Goal: Book appointment/travel/reservation

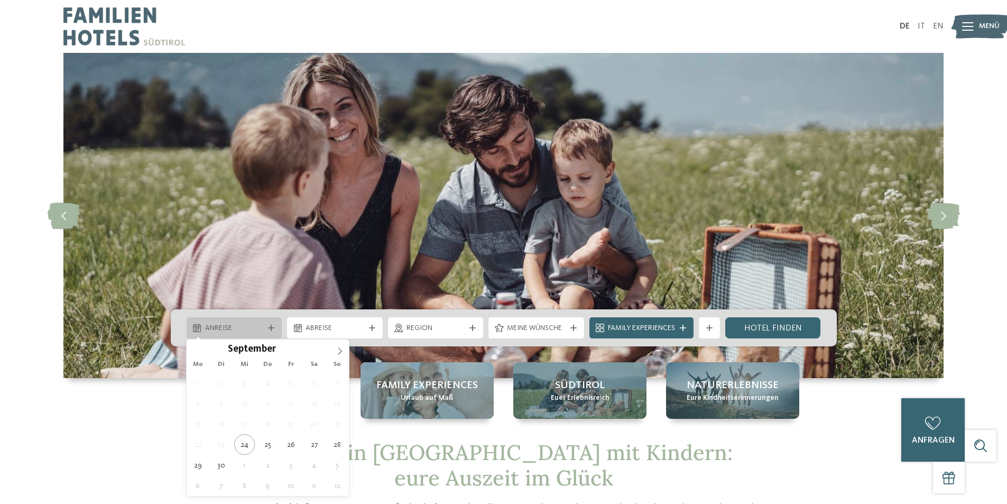
click at [235, 329] on span "Anreise" at bounding box center [234, 328] width 59 height 11
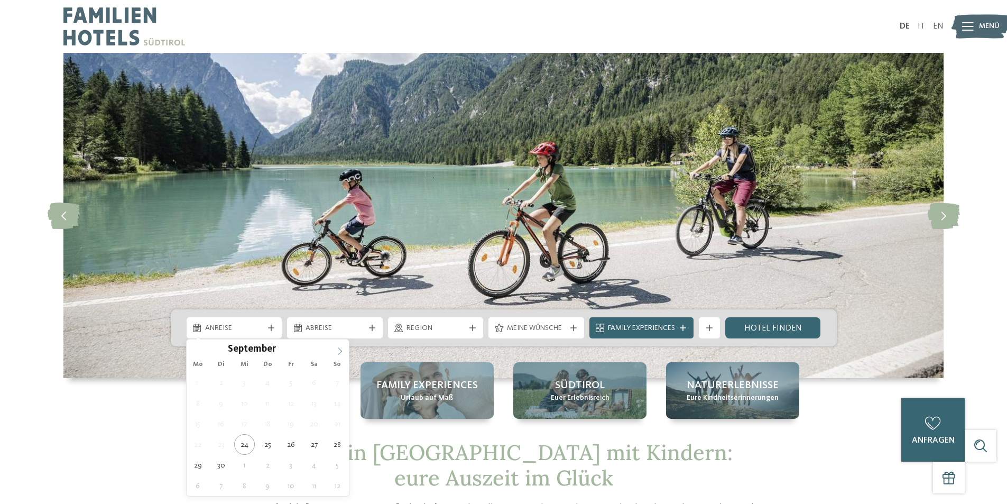
click at [339, 351] on icon at bounding box center [339, 350] width 7 height 7
type input "****"
click at [339, 351] on icon at bounding box center [339, 350] width 7 height 7
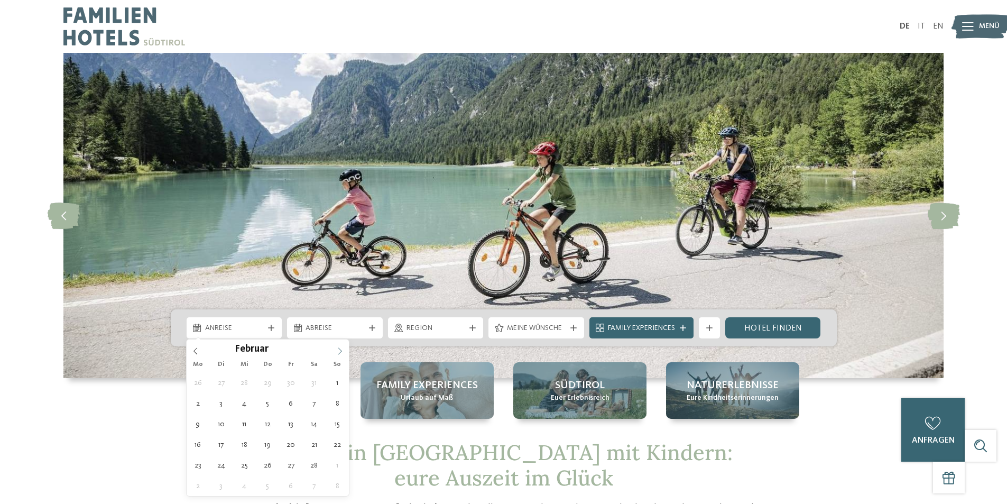
click at [339, 351] on icon at bounding box center [339, 350] width 7 height 7
type div "07.02.2026"
type input "****"
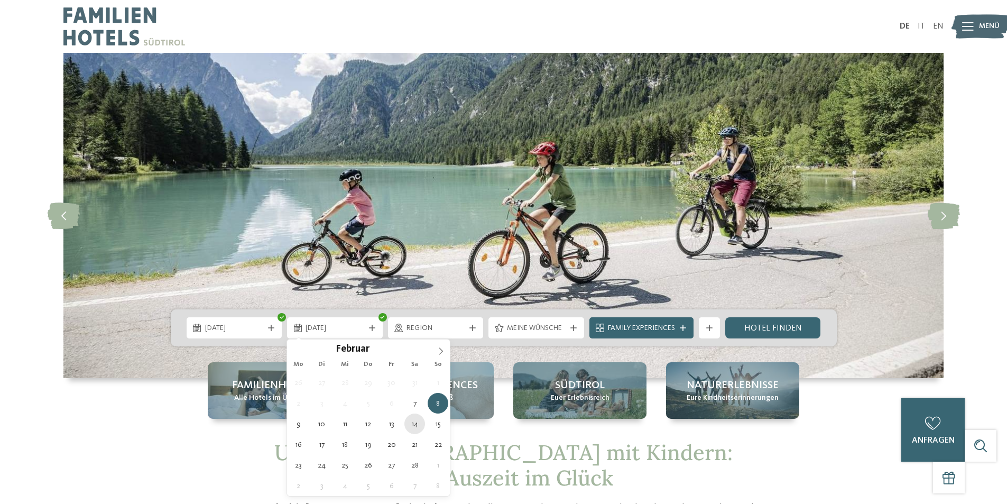
type div "14.02.2026"
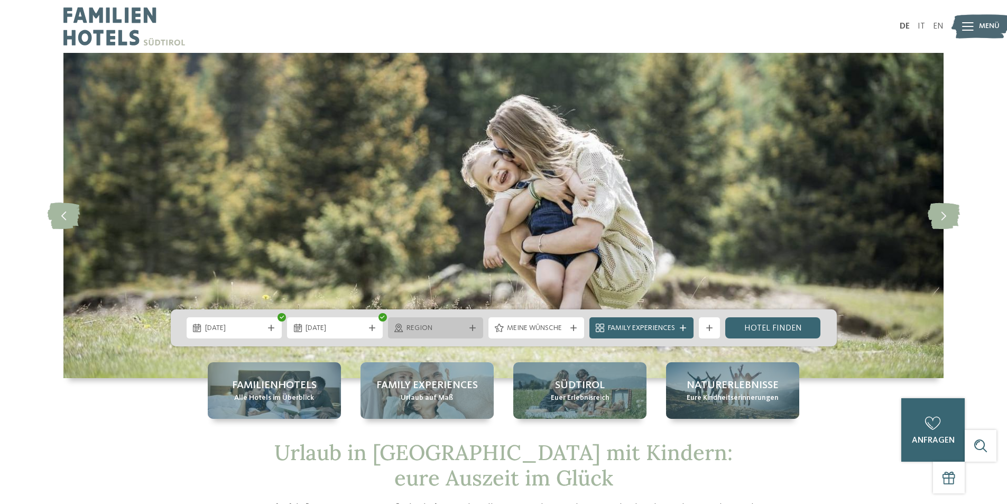
click at [458, 325] on span "Region" at bounding box center [435, 328] width 59 height 11
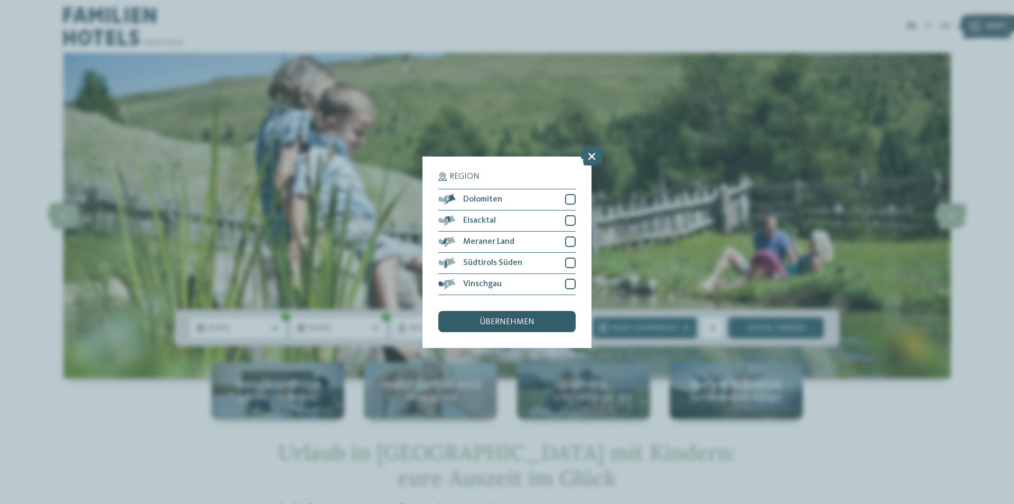
click at [523, 319] on span "übernehmen" at bounding box center [507, 322] width 55 height 8
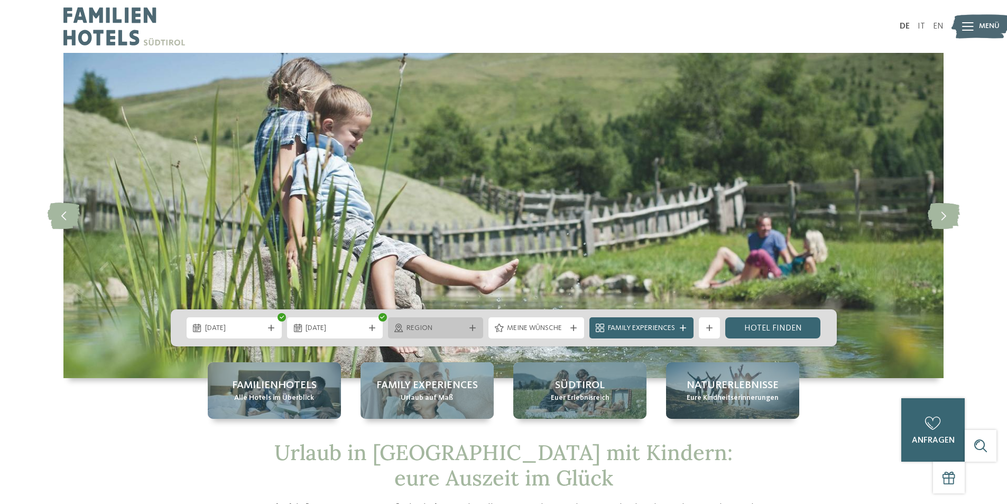
click at [458, 327] on span "Region" at bounding box center [435, 328] width 59 height 11
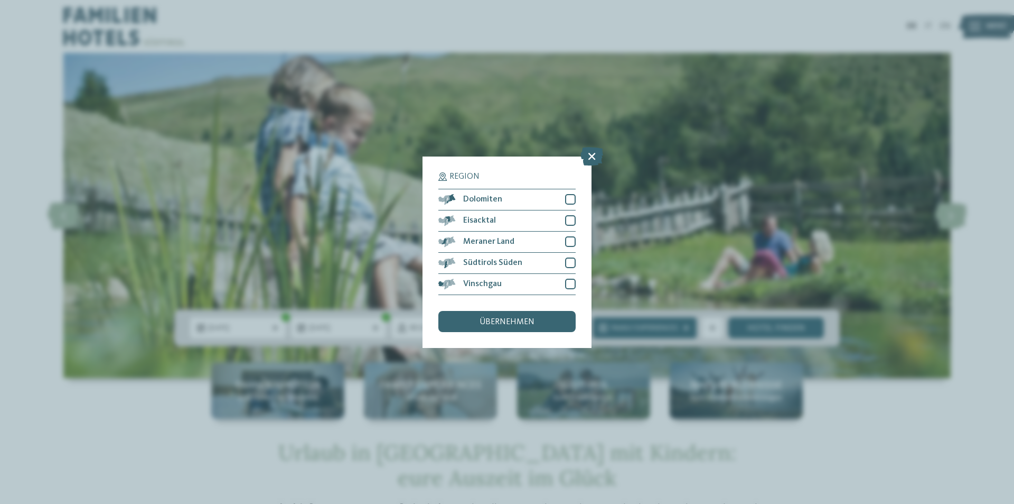
click at [468, 344] on div "Region Dolomiten Eisacktal" at bounding box center [507, 251] width 169 height 191
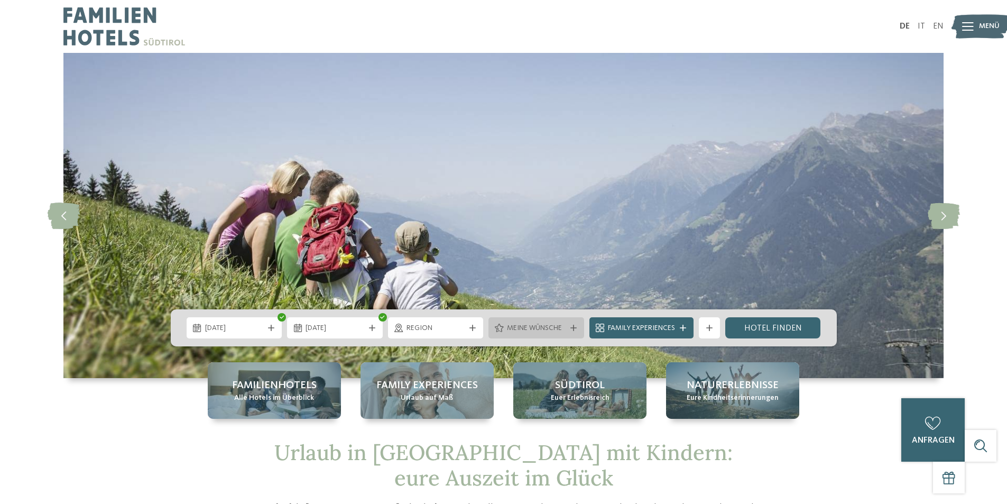
click at [527, 327] on span "Meine Wünsche" at bounding box center [536, 328] width 59 height 11
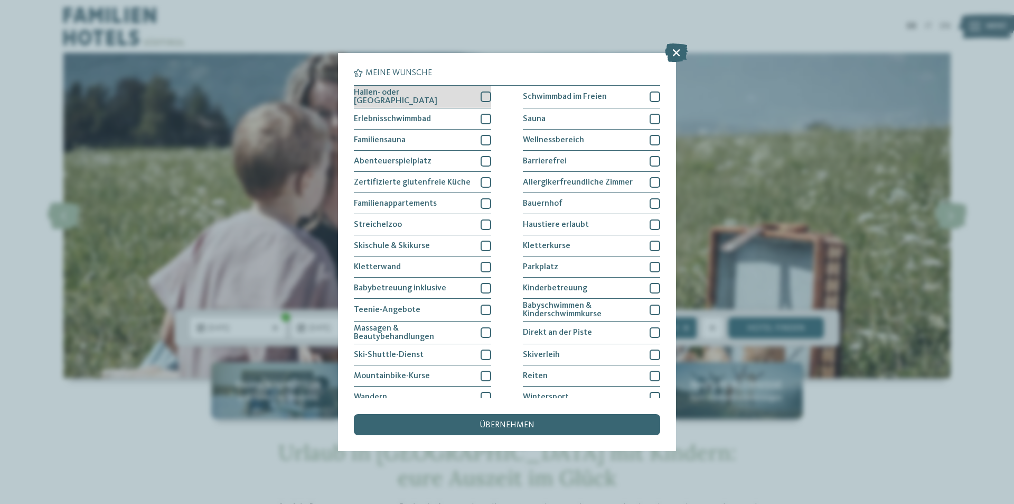
click at [482, 92] on div at bounding box center [486, 96] width 11 height 11
click at [594, 430] on div "übernehmen" at bounding box center [507, 424] width 306 height 21
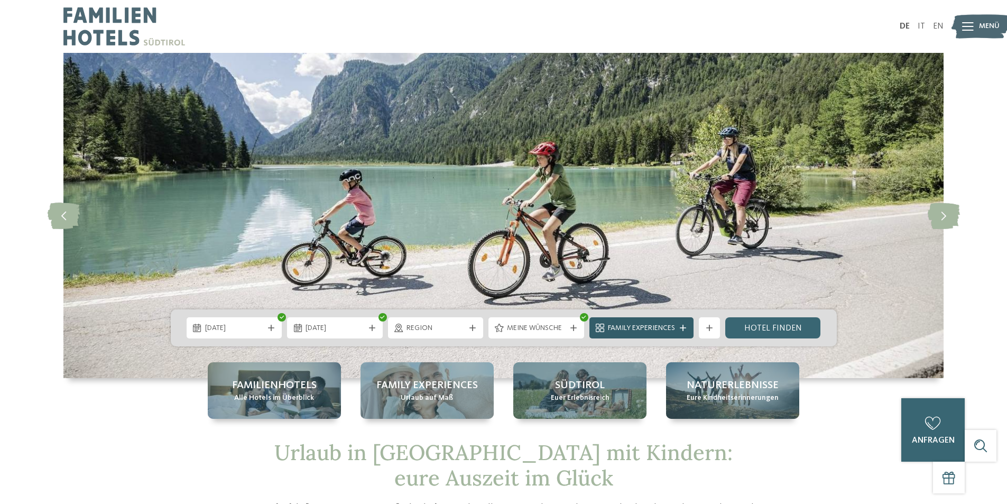
click at [681, 325] on icon at bounding box center [682, 327] width 6 height 6
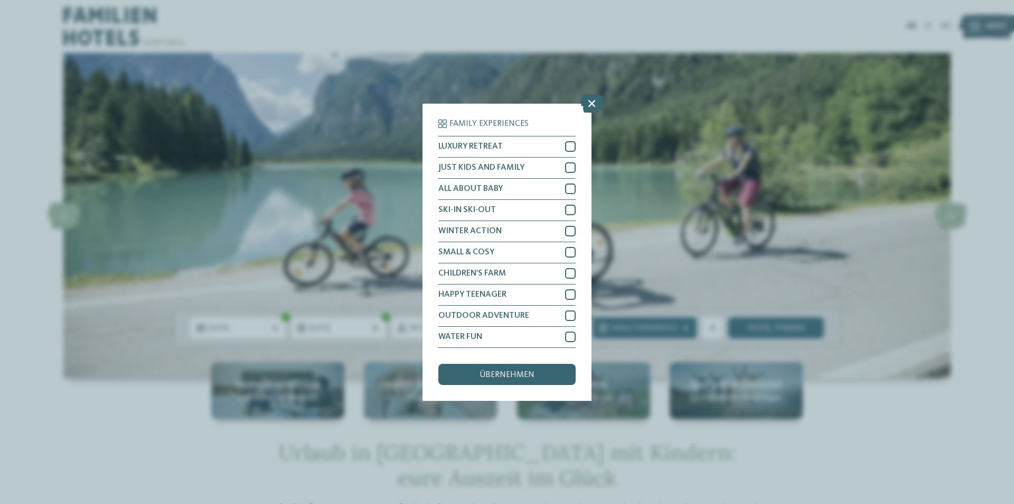
click at [835, 449] on div "Family Experiences LUXURY RETREAT JUST KIDS AND FAMILY" at bounding box center [507, 252] width 1014 height 504
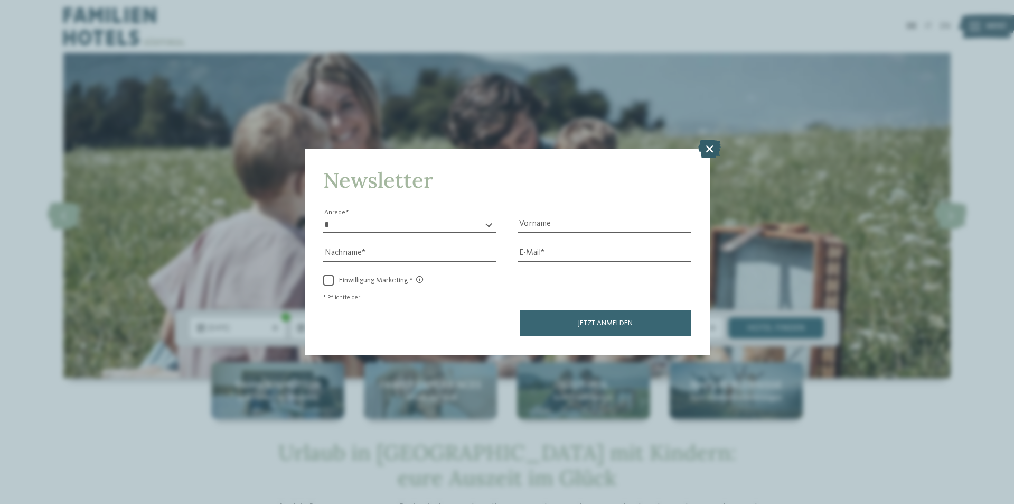
click at [712, 147] on icon at bounding box center [710, 148] width 23 height 18
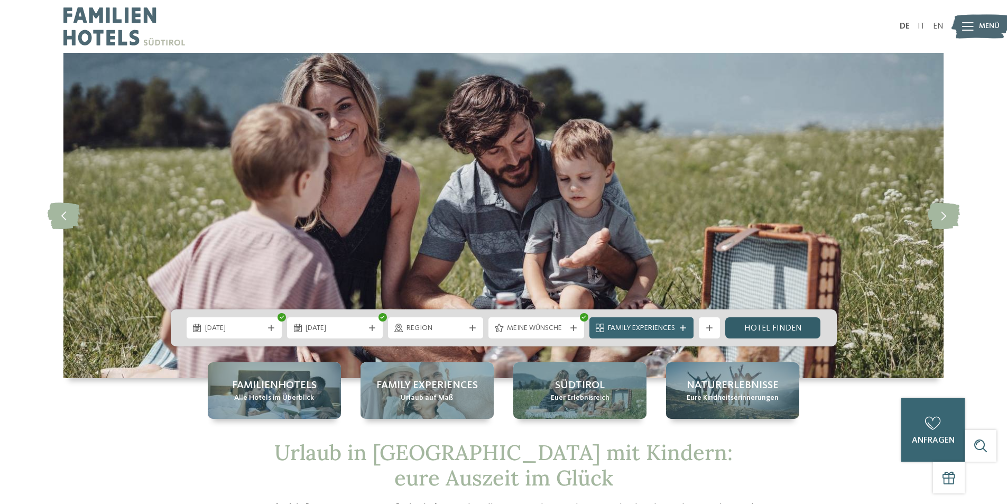
click at [794, 325] on link "Hotel finden" at bounding box center [773, 327] width 96 height 21
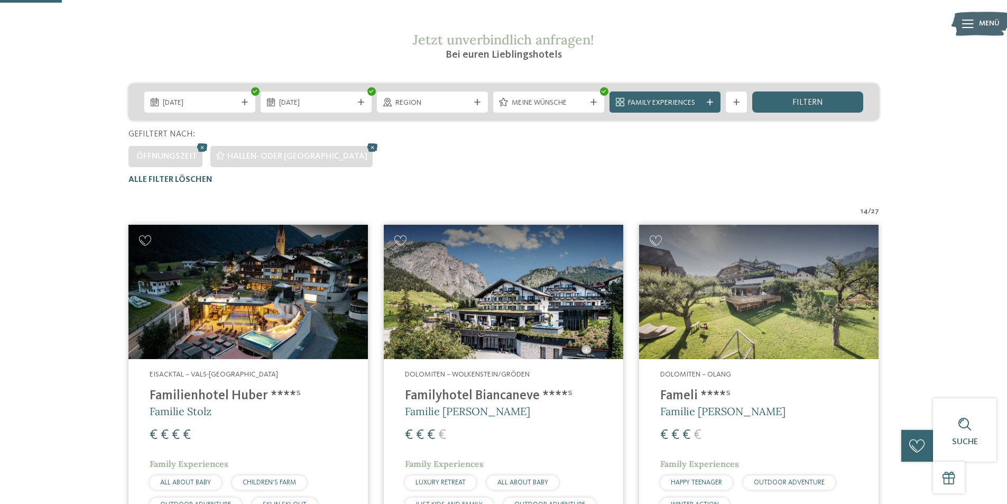
scroll to position [135, 0]
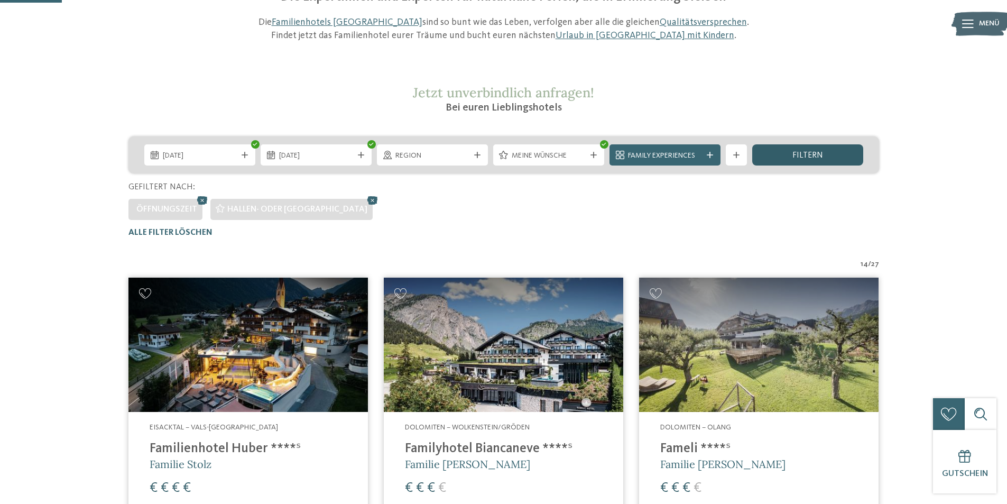
click at [793, 157] on span "filtern" at bounding box center [807, 155] width 31 height 8
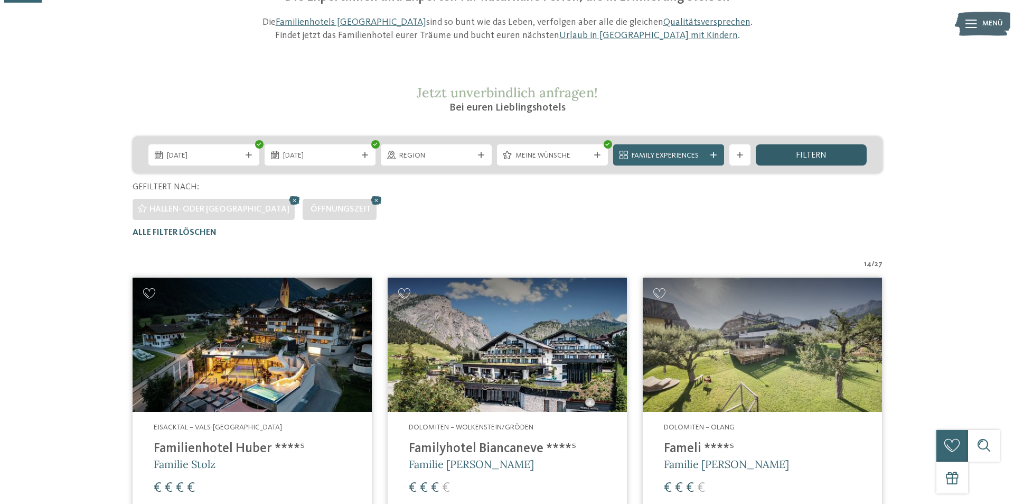
scroll to position [82, 0]
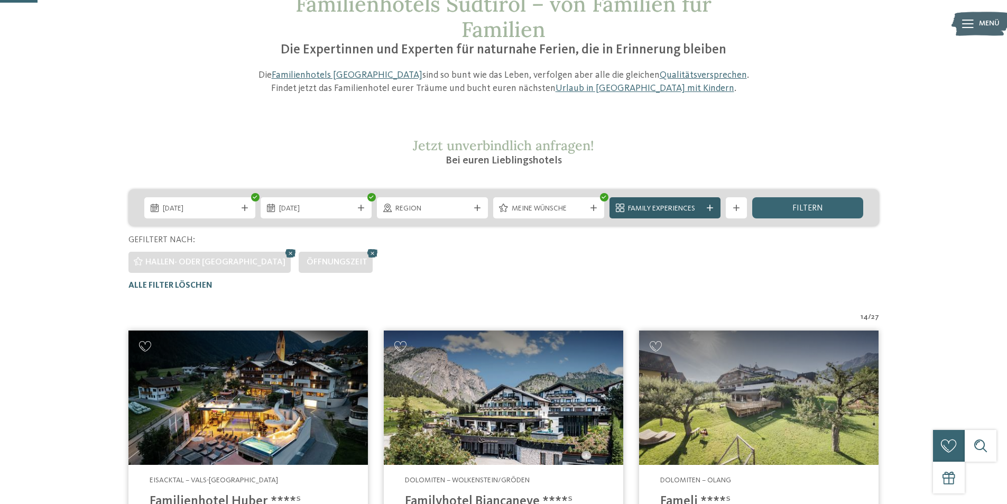
click at [650, 203] on span "Family Experiences" at bounding box center [665, 208] width 74 height 11
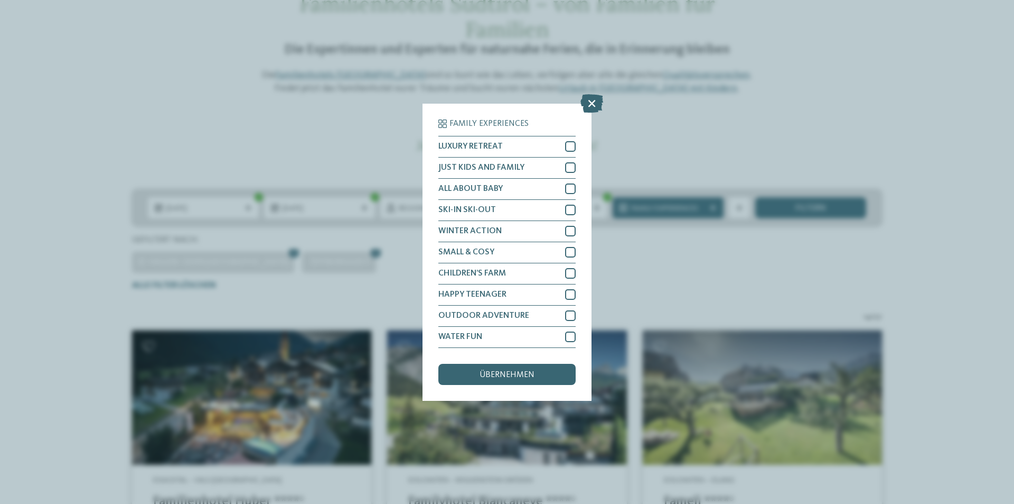
click at [715, 118] on div "Family Experiences LUXURY RETREAT JUST KIDS AND FAMILY" at bounding box center [507, 252] width 1014 height 504
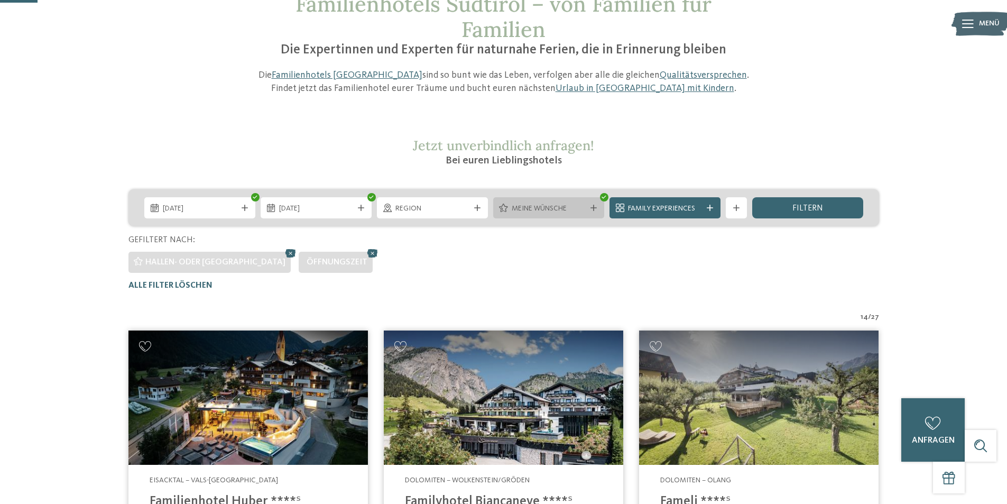
click at [551, 203] on span "Meine Wünsche" at bounding box center [548, 208] width 74 height 11
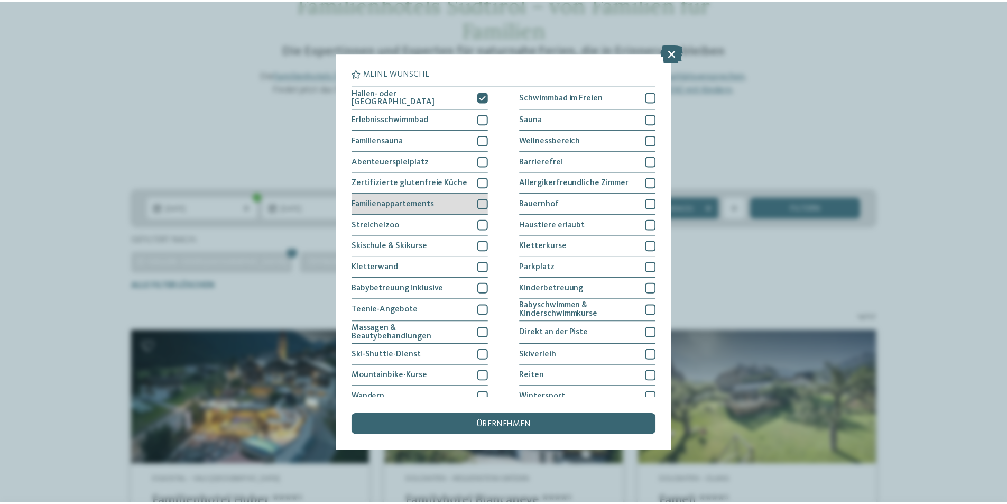
scroll to position [50, 0]
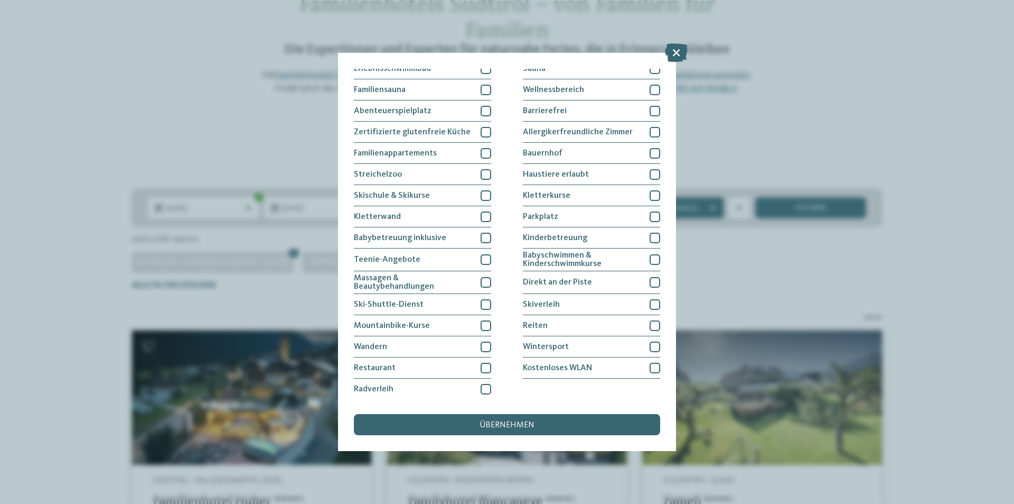
click at [96, 93] on div "Meine Wünsche Hallen- oder Schleusenbad Schwimmbad im Freien" at bounding box center [507, 252] width 1014 height 504
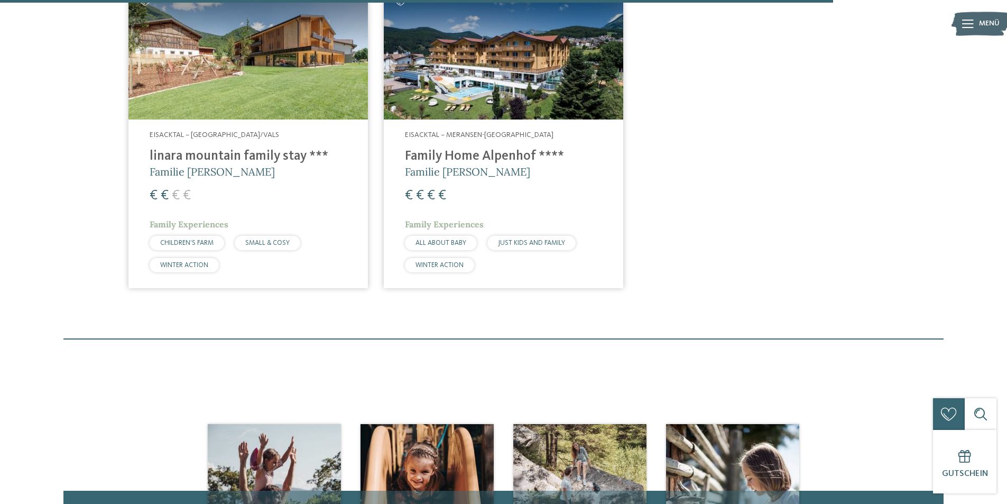
scroll to position [1773, 0]
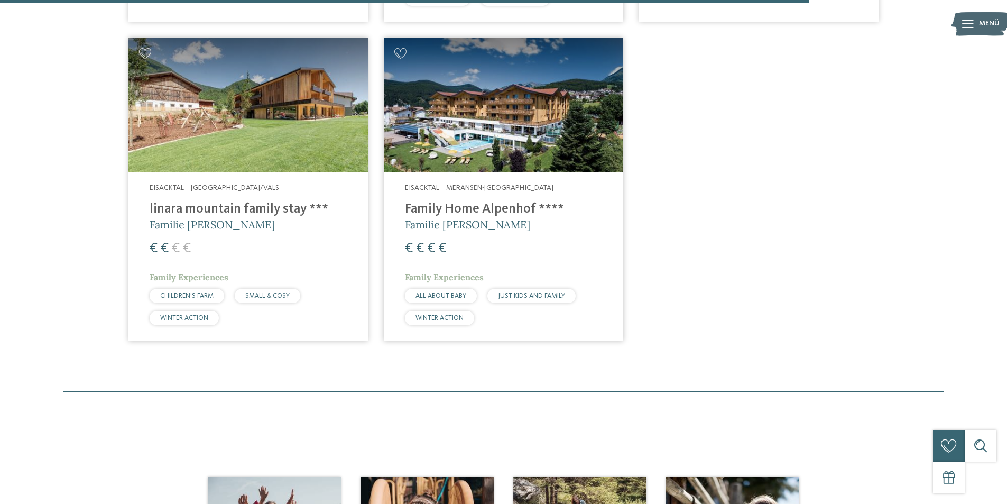
click at [277, 119] on img at bounding box center [247, 105] width 239 height 135
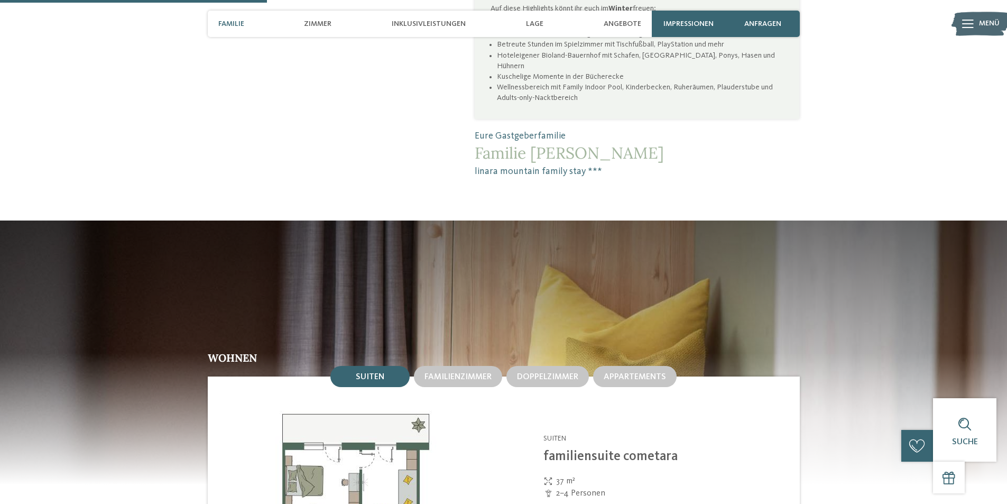
scroll to position [1004, 0]
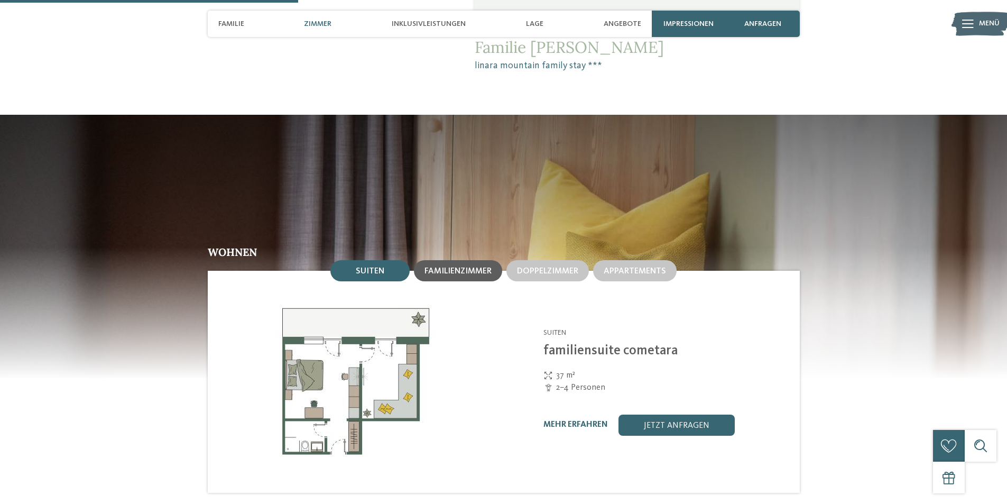
click at [485, 267] on span "Familienzimmer" at bounding box center [457, 271] width 67 height 8
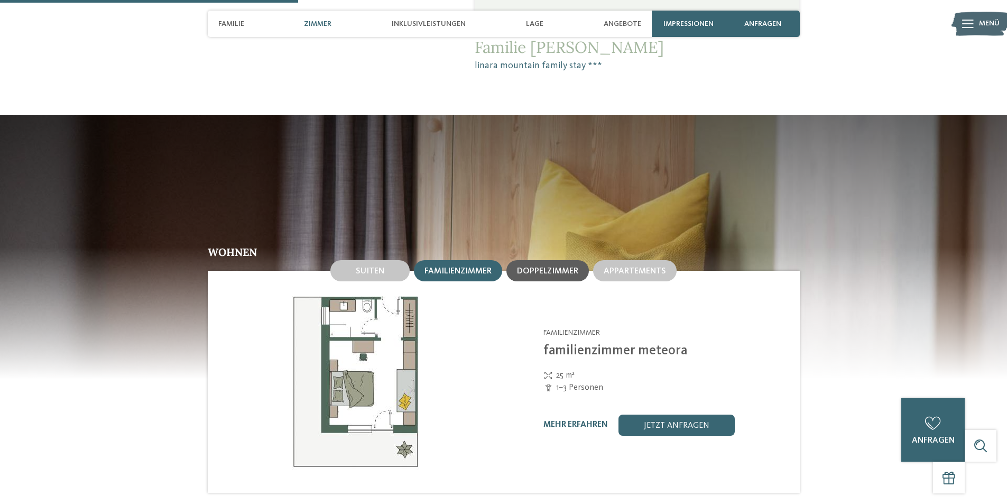
click at [530, 267] on span "Doppelzimmer" at bounding box center [547, 271] width 61 height 8
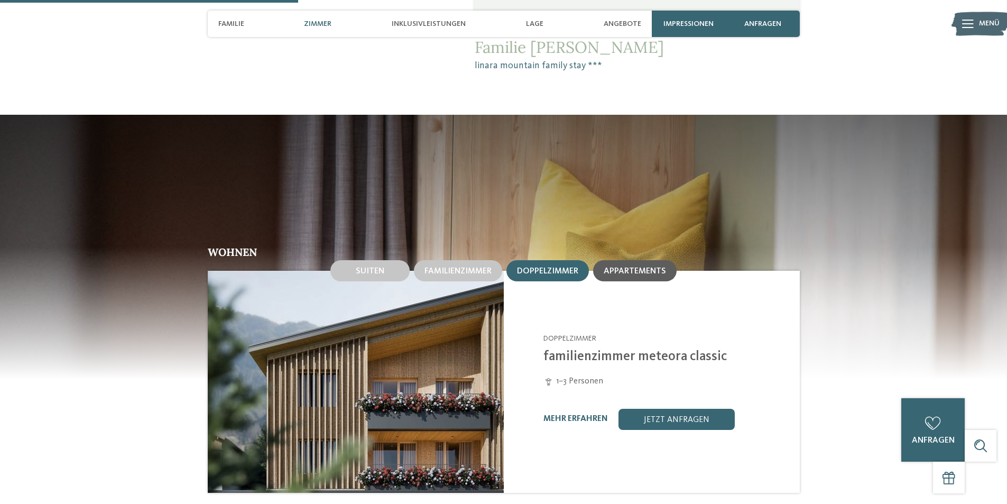
click at [622, 267] on span "Appartements" at bounding box center [634, 271] width 62 height 8
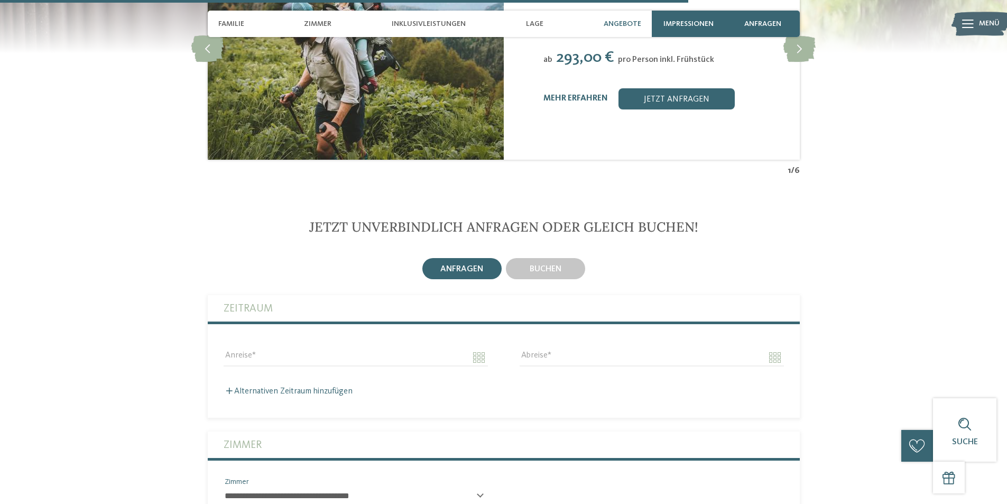
scroll to position [2589, 0]
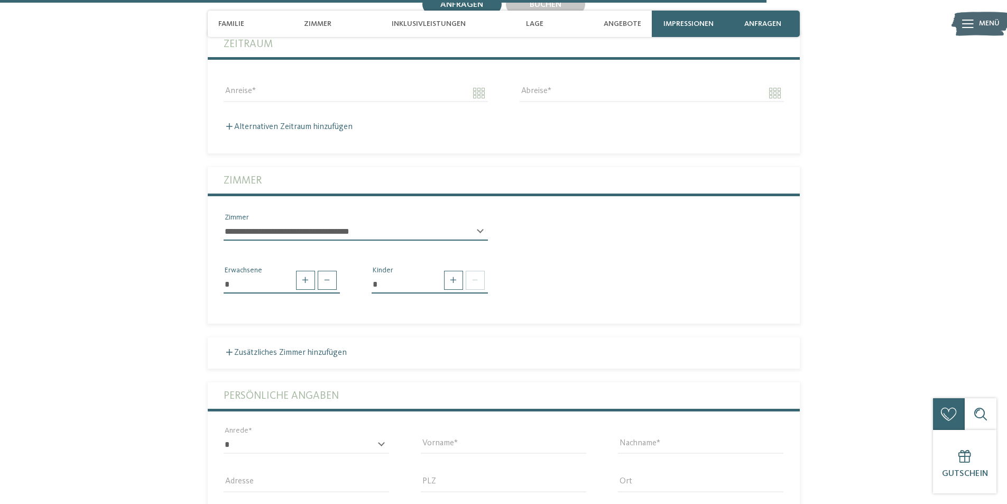
click at [471, 222] on select "**********" at bounding box center [356, 231] width 264 height 18
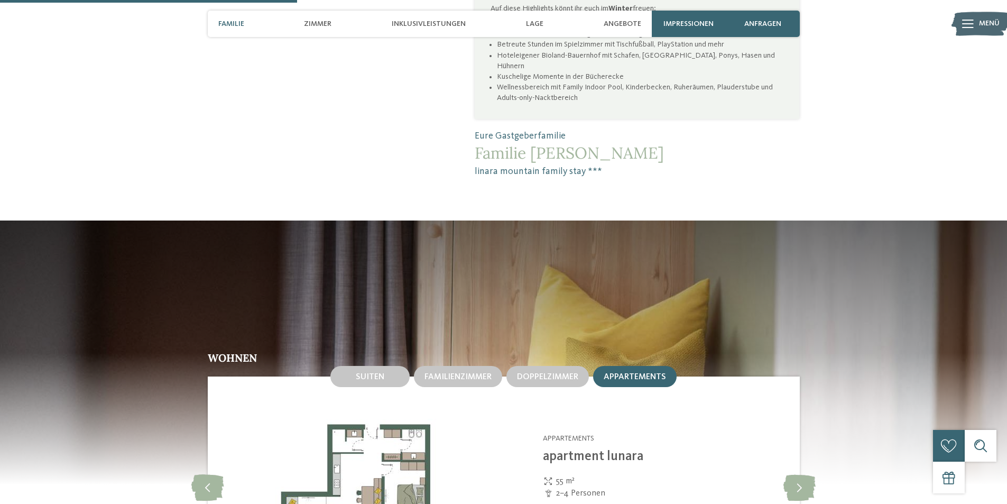
scroll to position [845, 0]
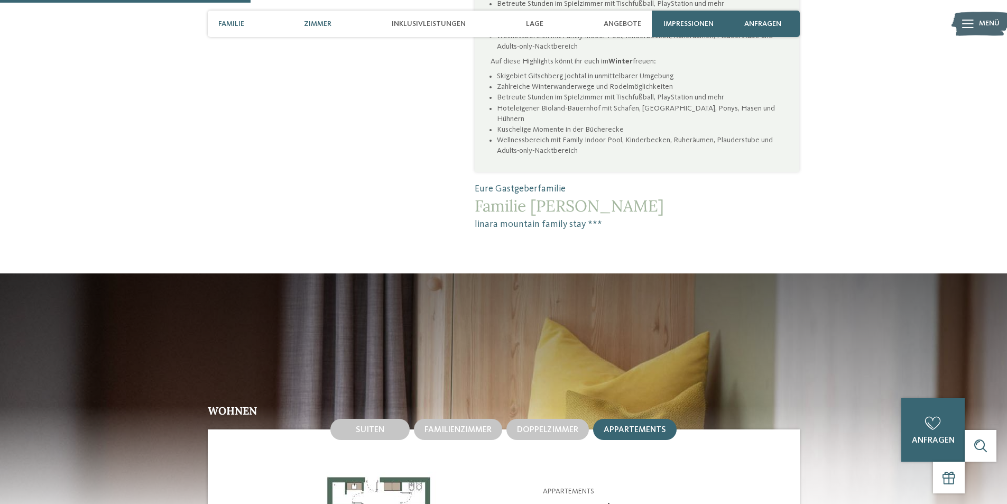
click at [312, 23] on span "Zimmer" at bounding box center [317, 24] width 27 height 9
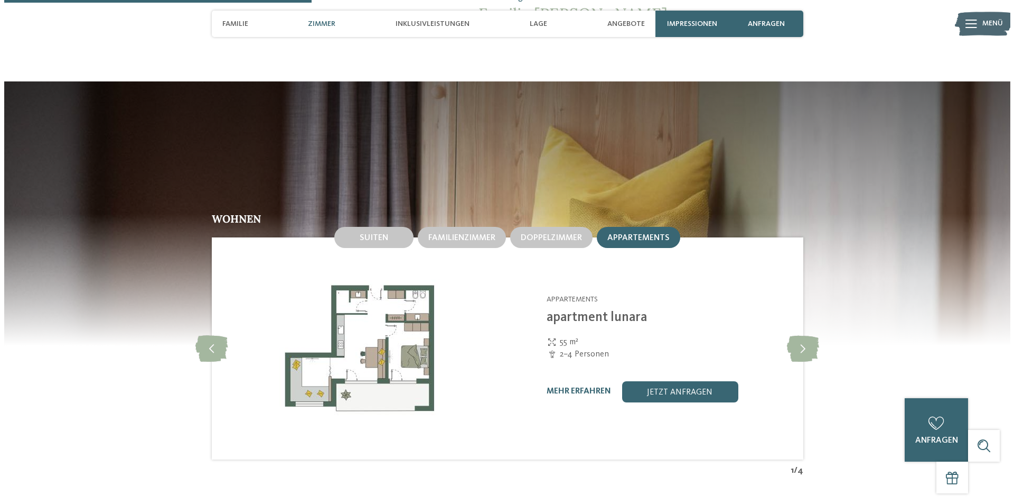
scroll to position [1039, 0]
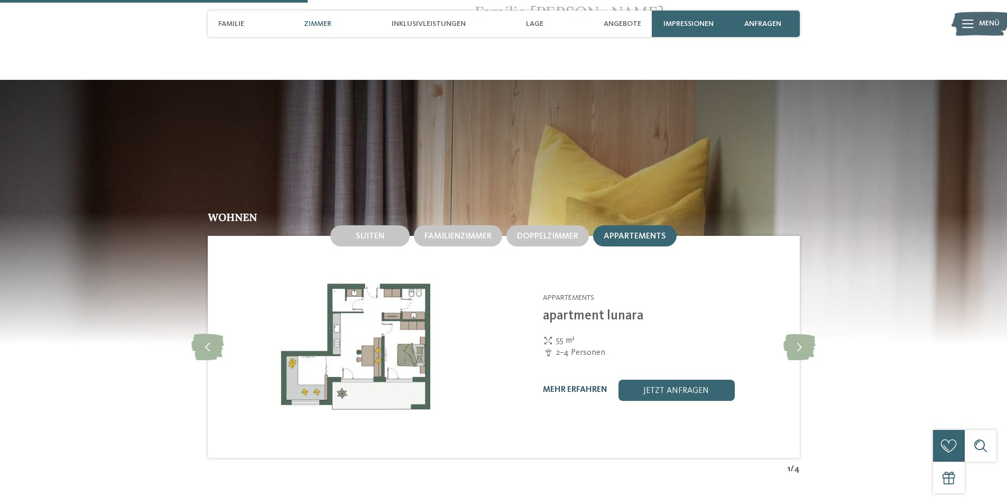
click at [586, 385] on link "mehr erfahren" at bounding box center [575, 389] width 64 height 8
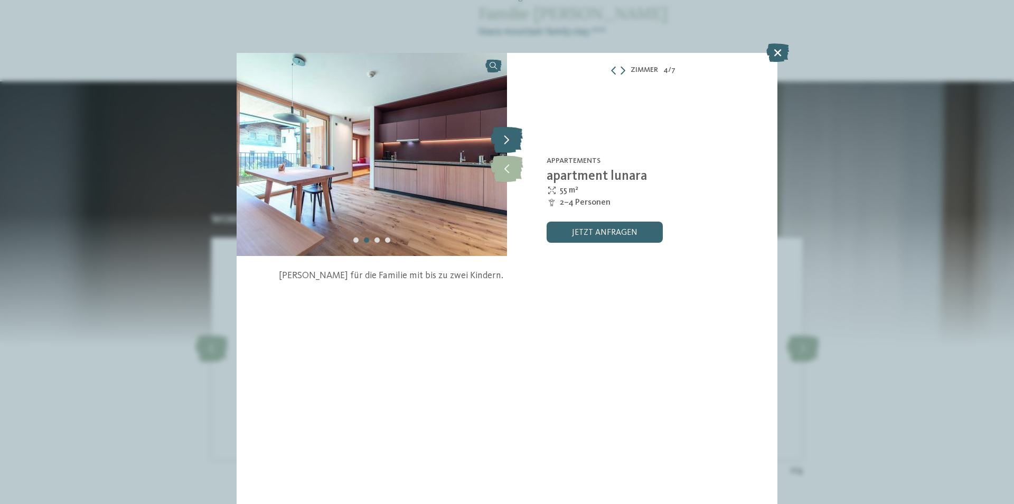
click at [516, 142] on icon at bounding box center [507, 139] width 32 height 26
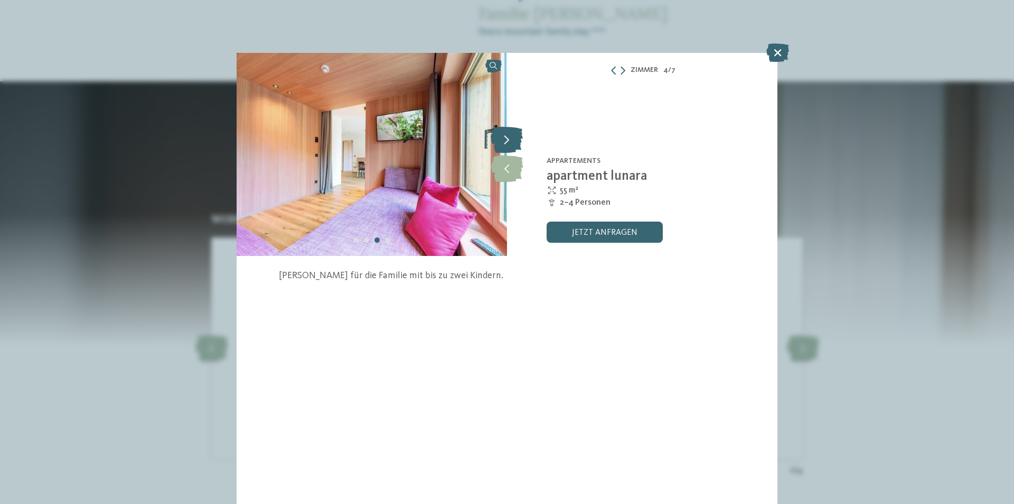
click at [505, 142] on icon at bounding box center [507, 139] width 32 height 26
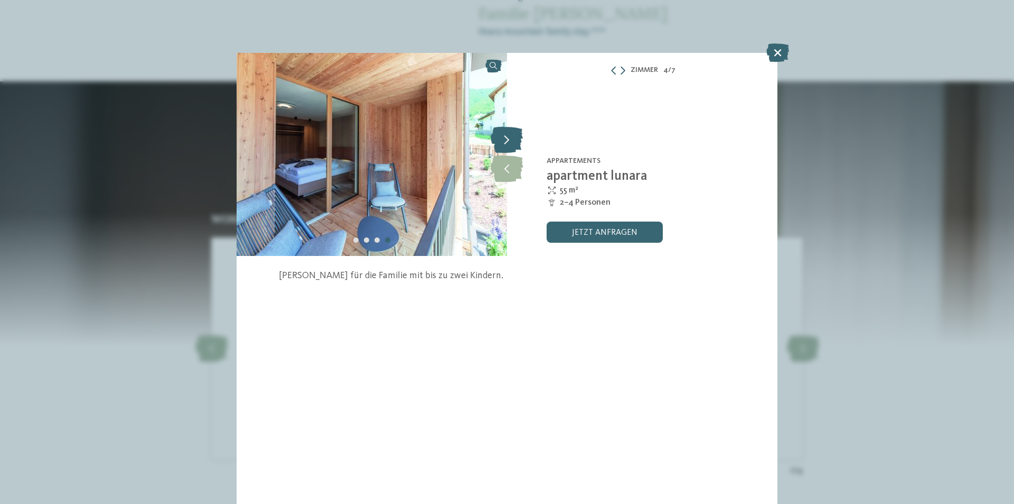
click at [505, 142] on icon at bounding box center [507, 139] width 32 height 26
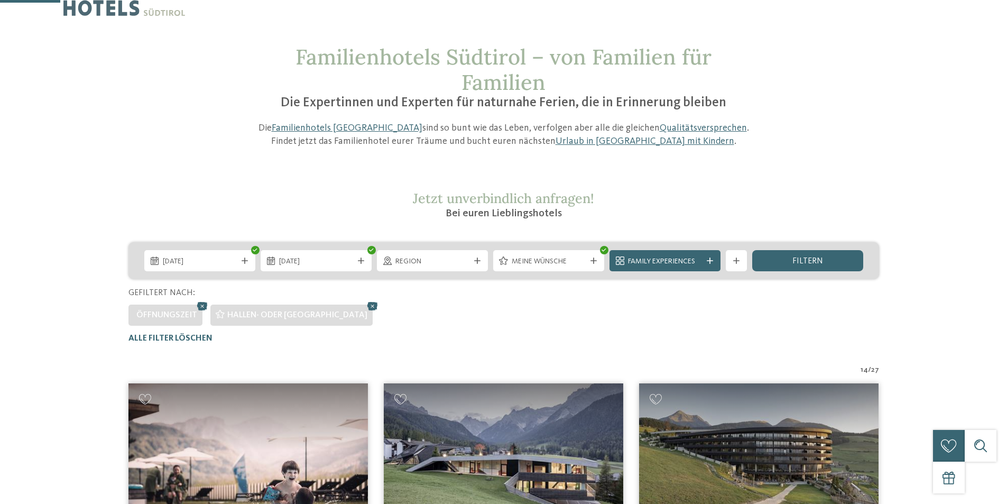
scroll to position [188, 0]
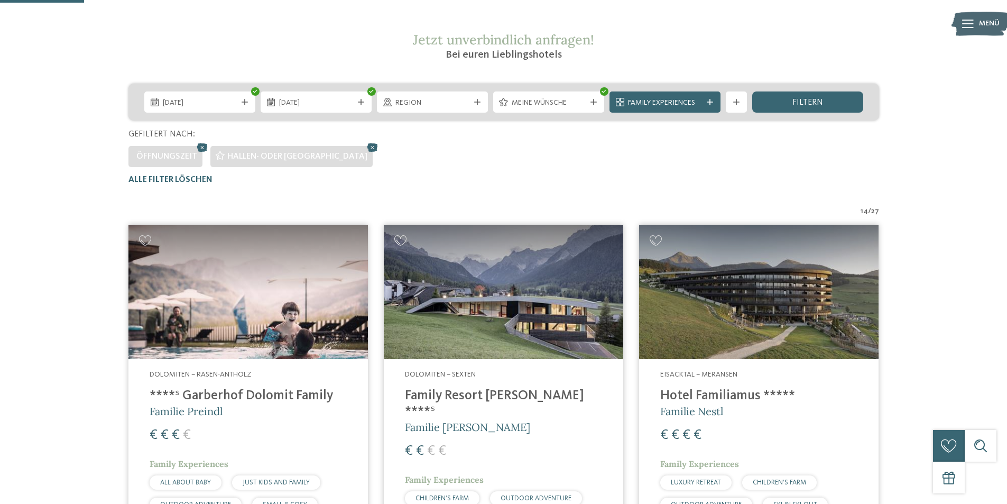
click at [743, 280] on img at bounding box center [758, 292] width 239 height 135
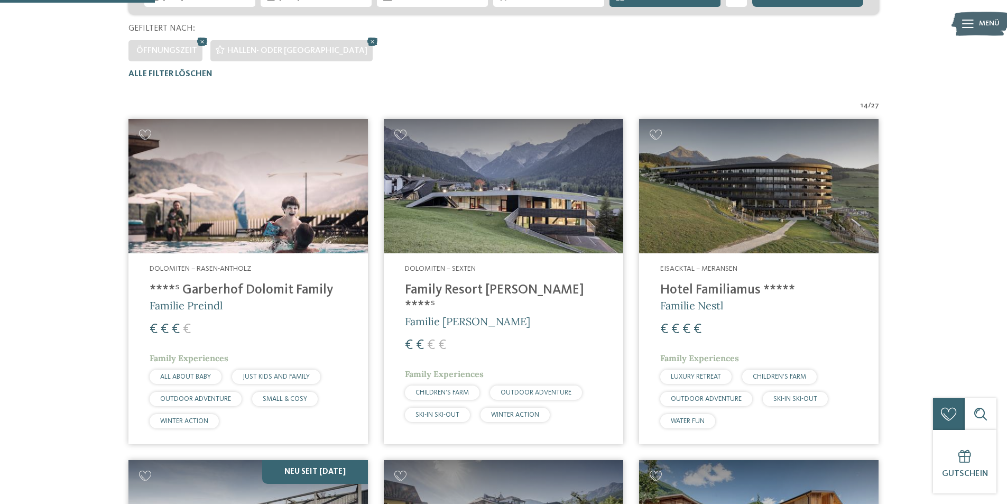
scroll to position [347, 0]
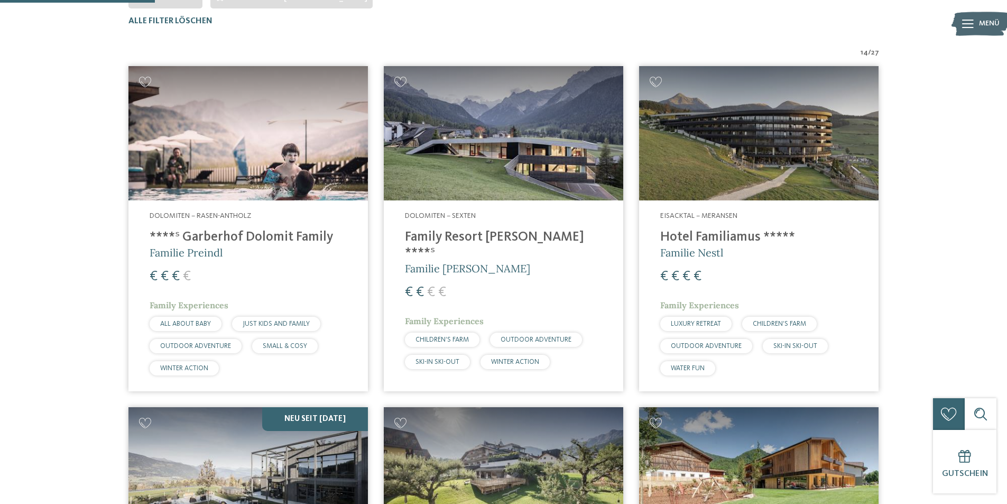
click at [752, 254] on h5 "Familie Nestl" at bounding box center [758, 252] width 197 height 15
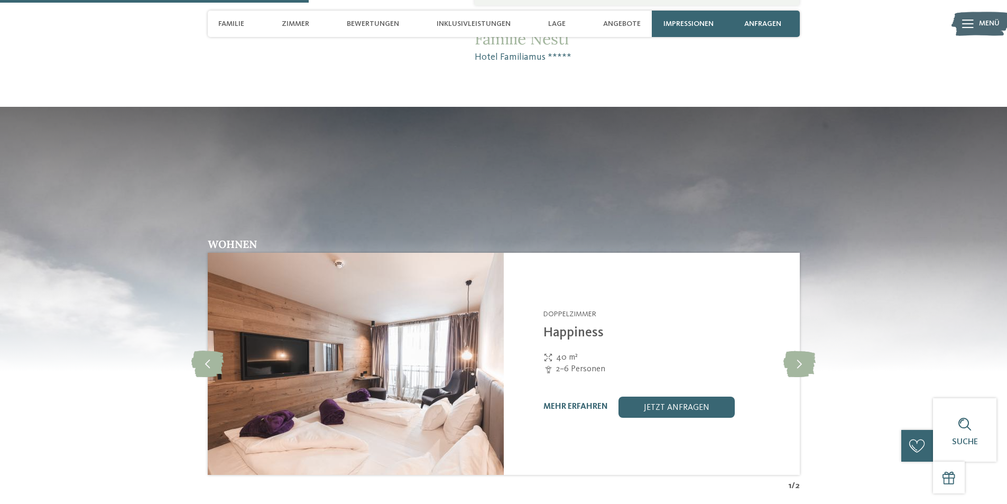
scroll to position [1268, 0]
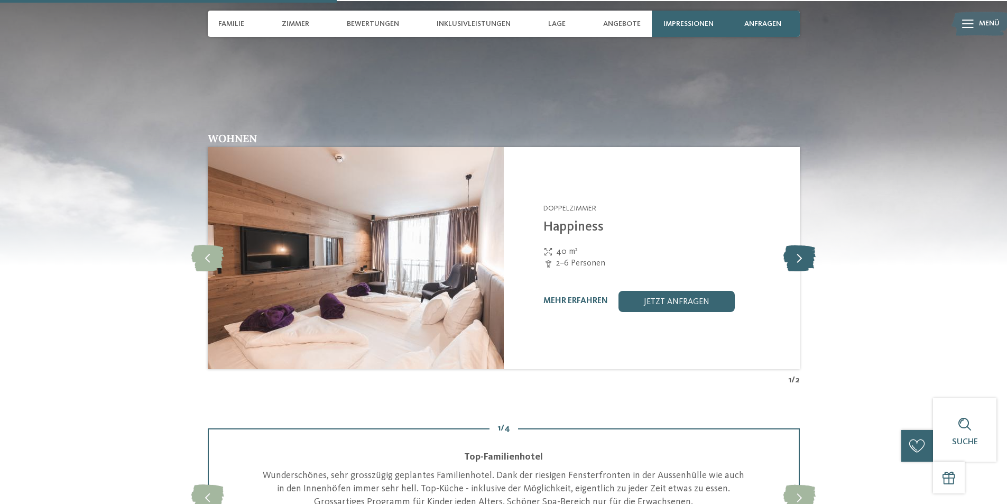
click at [802, 257] on icon at bounding box center [799, 258] width 32 height 26
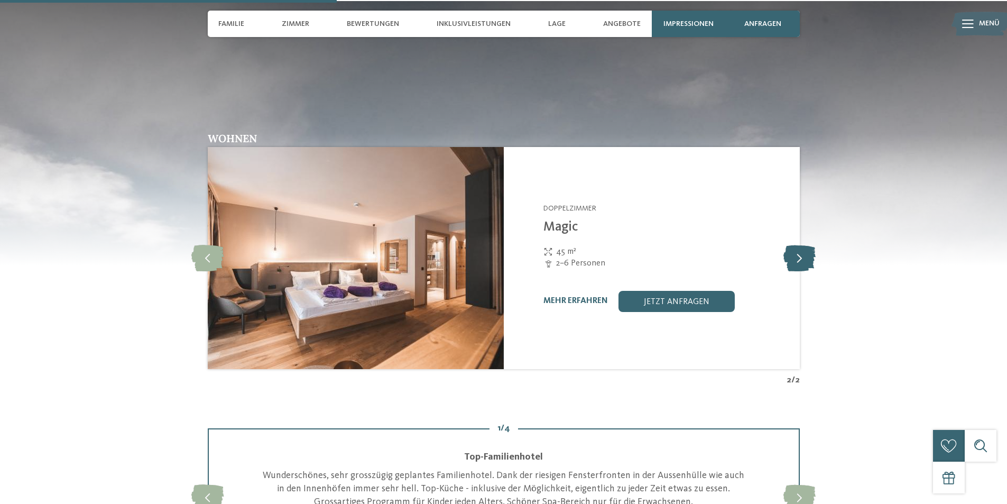
click at [802, 257] on icon at bounding box center [799, 258] width 32 height 26
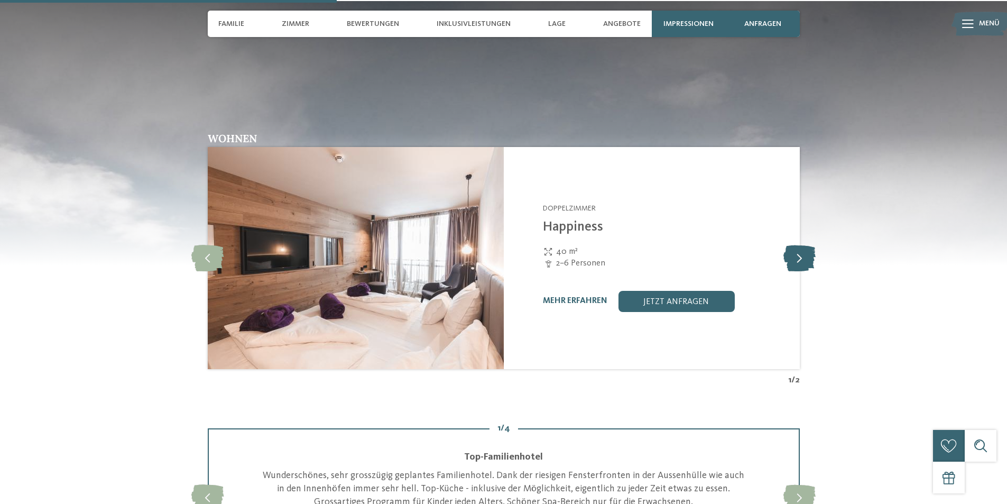
click at [800, 256] on icon at bounding box center [799, 258] width 32 height 26
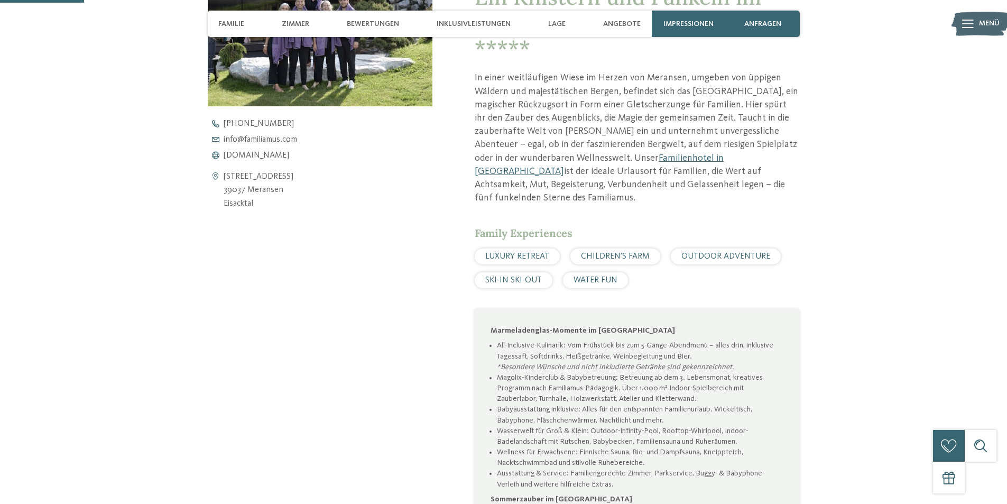
scroll to position [264, 0]
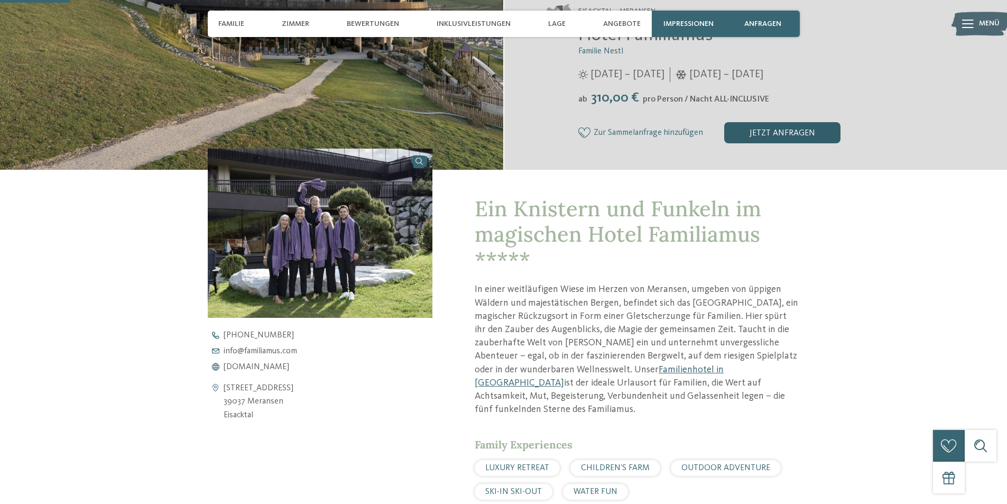
click at [770, 138] on div "jetzt anfragen" at bounding box center [782, 132] width 116 height 21
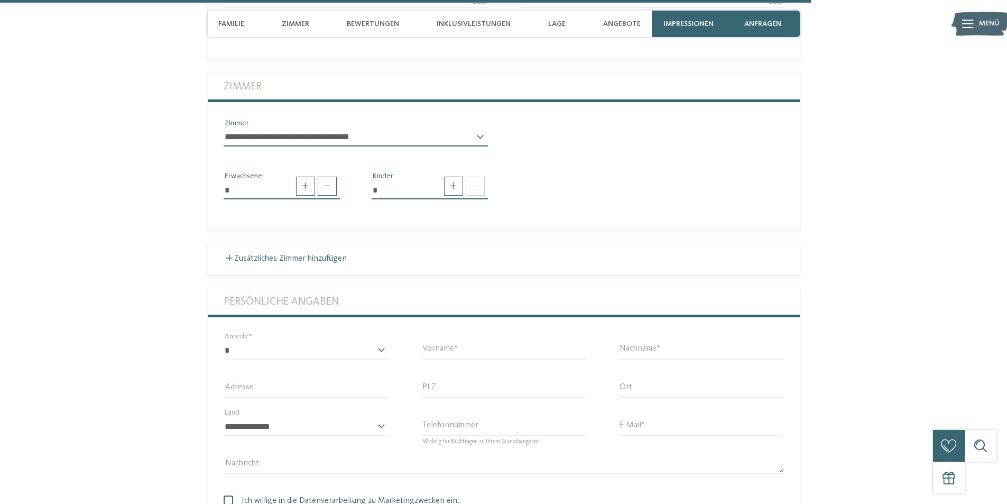
scroll to position [2893, 0]
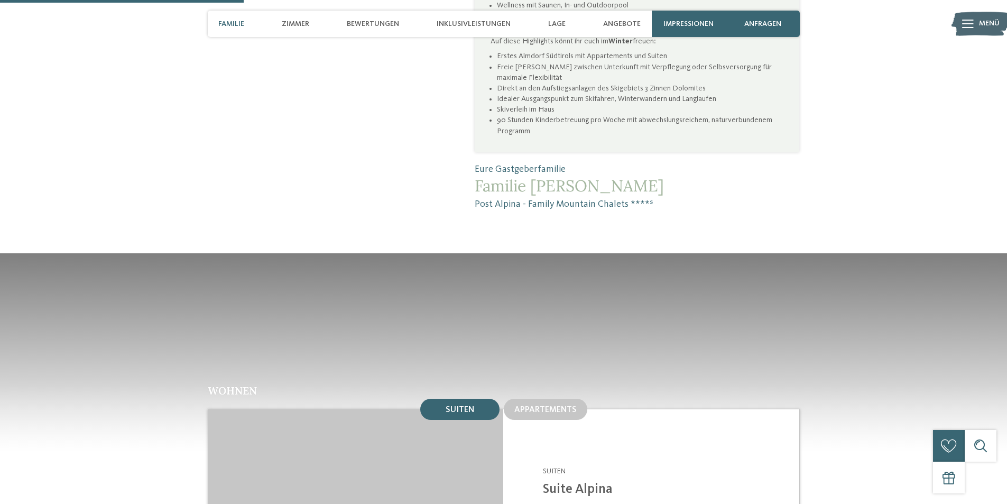
scroll to position [1057, 0]
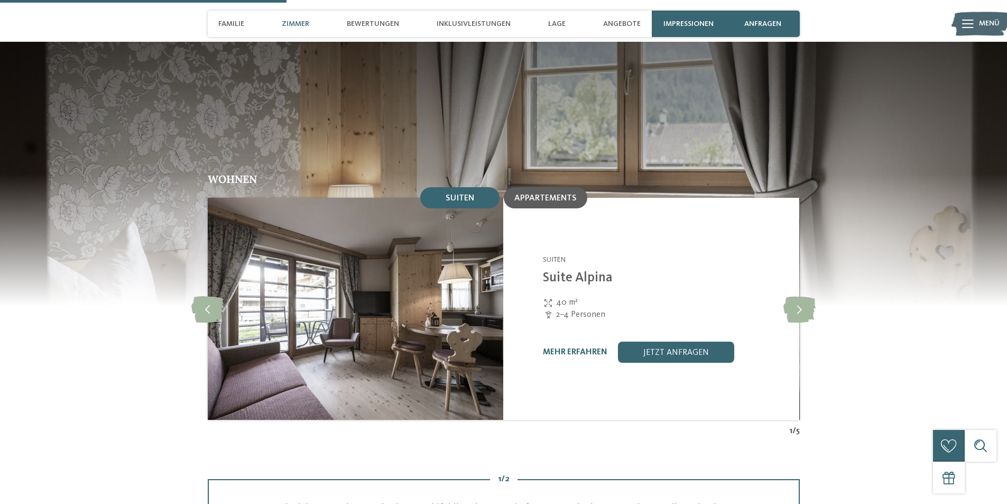
click at [543, 194] on span "Appartements" at bounding box center [545, 198] width 62 height 8
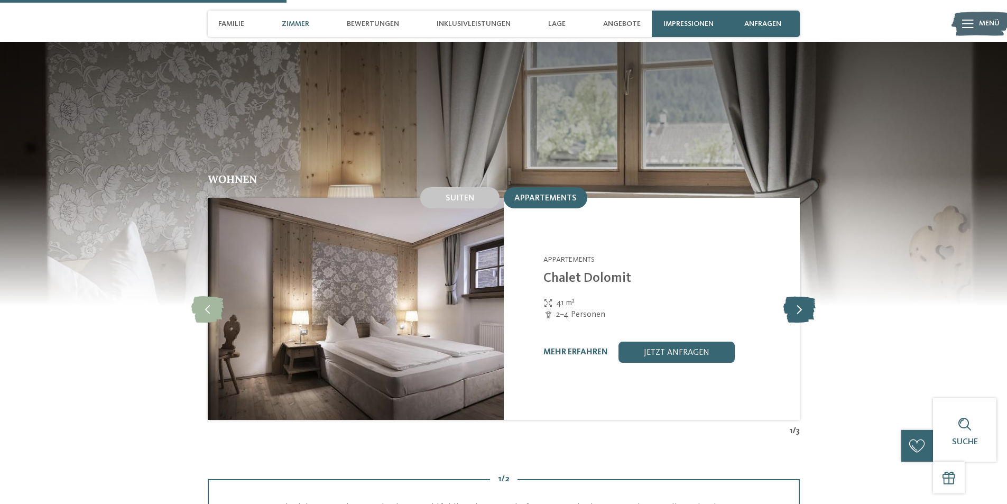
click at [799, 295] on icon at bounding box center [799, 308] width 32 height 26
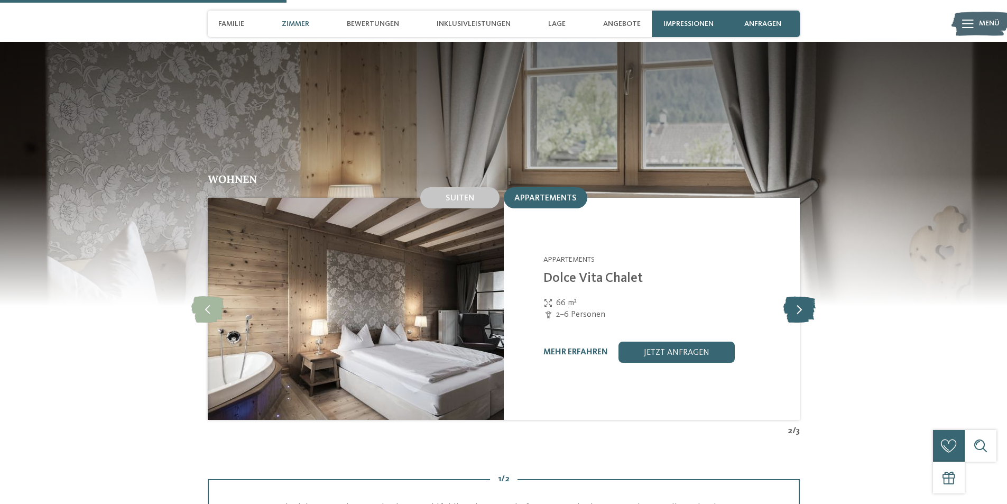
click at [799, 295] on icon at bounding box center [799, 308] width 32 height 26
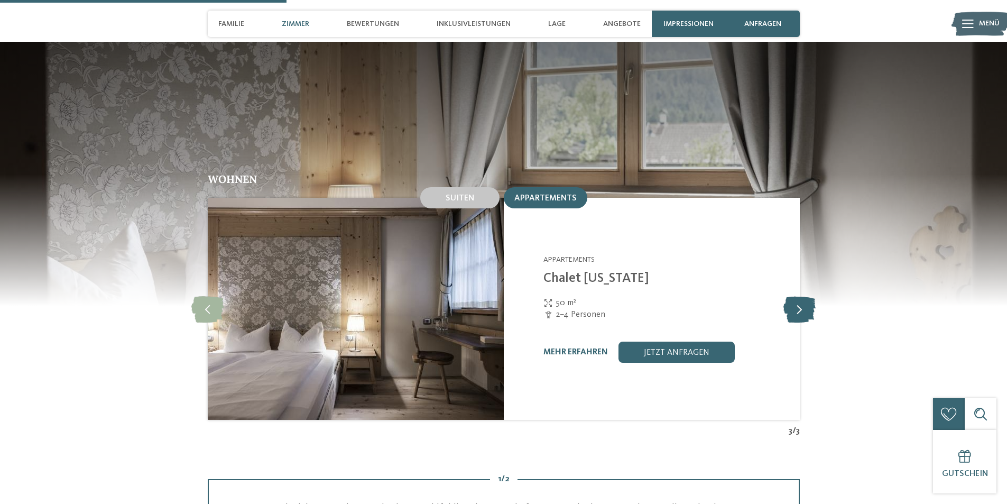
click at [799, 295] on icon at bounding box center [799, 308] width 32 height 26
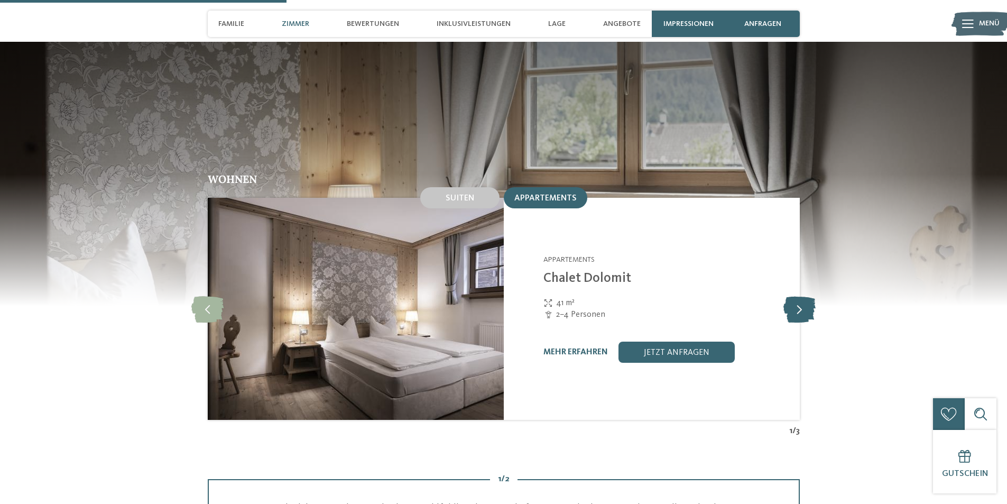
click at [799, 295] on icon at bounding box center [799, 308] width 32 height 26
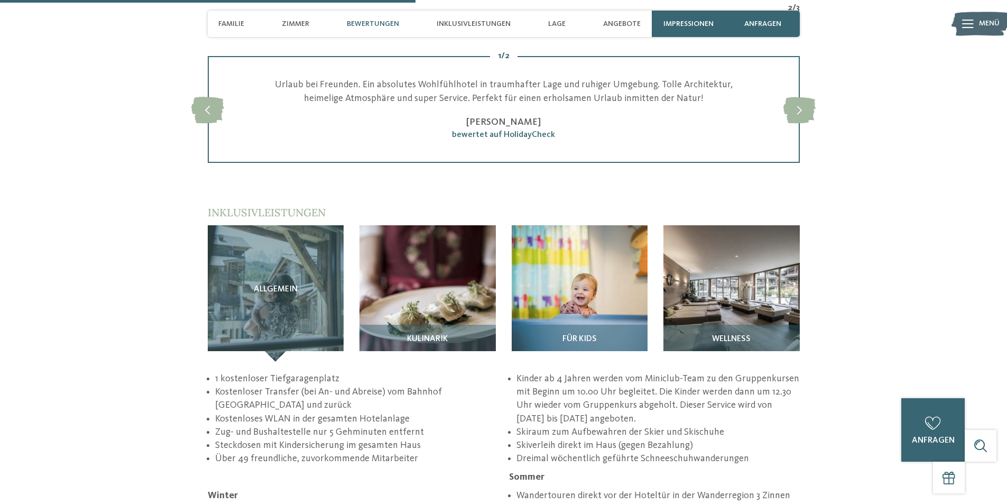
scroll to position [1532, 0]
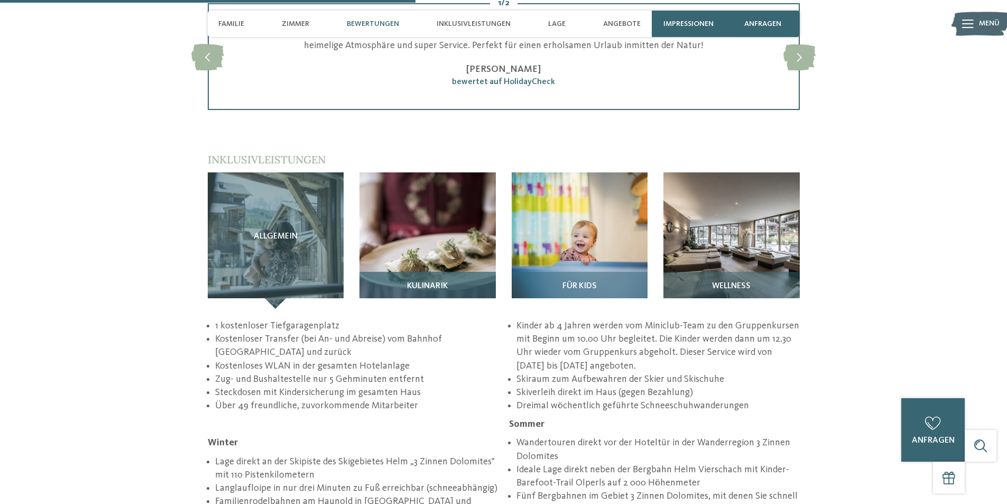
click at [449, 185] on img at bounding box center [427, 240] width 136 height 136
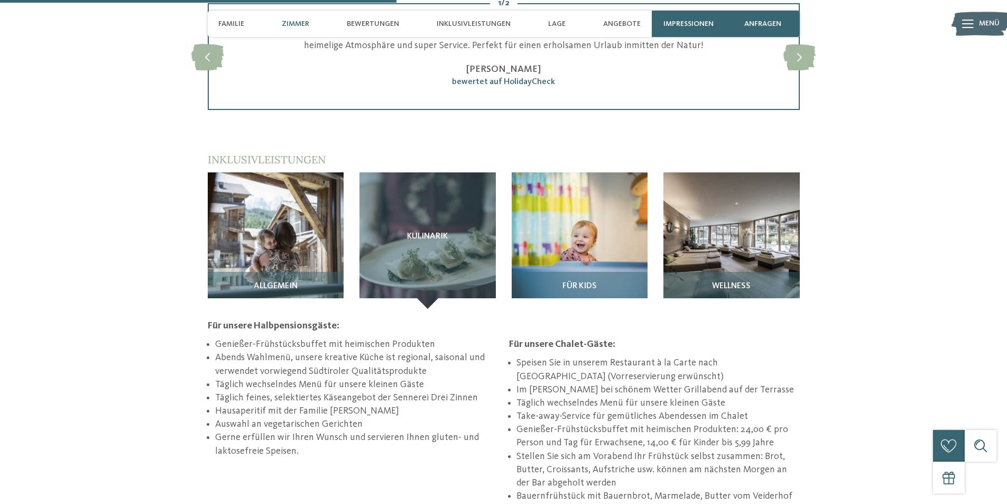
scroll to position [1374, 0]
